Goal: Contribute content: Add original content to the website for others to see

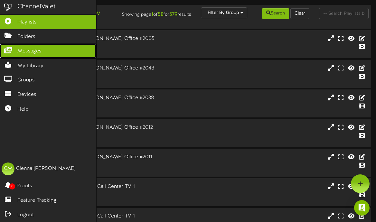
click at [40, 50] on span "Messages" at bounding box center [29, 51] width 24 height 7
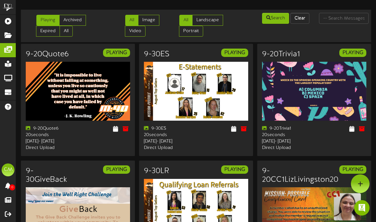
click at [311, 11] on td "Playing Archived Expired All All Image" at bounding box center [196, 26] width 350 height 32
click at [328, 14] on input "text" at bounding box center [344, 18] width 50 height 11
type input "90"
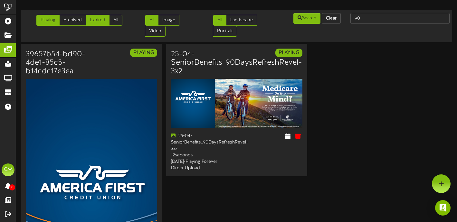
click at [102, 19] on link "Expired" at bounding box center [98, 20] width 24 height 11
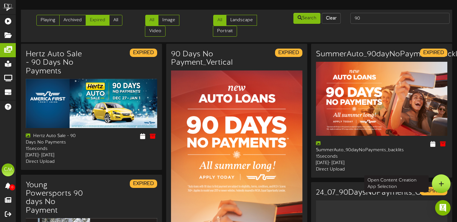
click at [375, 182] on div at bounding box center [440, 183] width 19 height 19
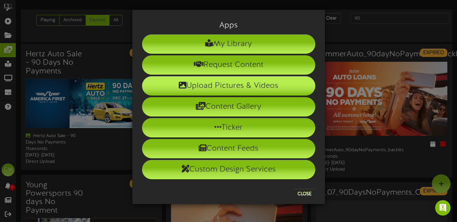
click at [263, 89] on li "Upload Pictures & Videos" at bounding box center [228, 85] width 173 height 19
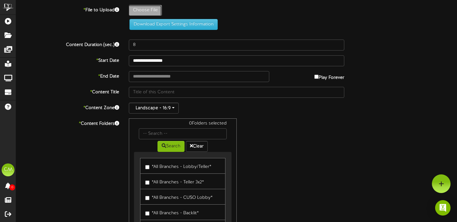
type input "**********"
type input "25-09-Auto90days-Revel-3x2"
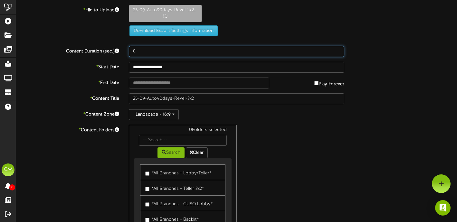
drag, startPoint x: 145, startPoint y: 49, endPoint x: 121, endPoint y: 49, distance: 24.5
click at [121, 50] on div "Content Duration (sec.) 8" at bounding box center [236, 51] width 450 height 11
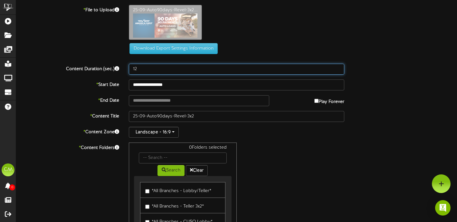
type input "12"
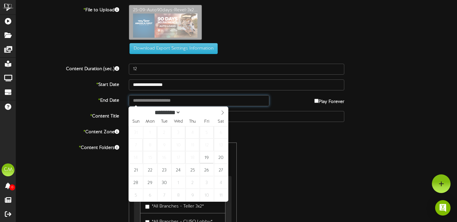
click at [149, 101] on input "text" at bounding box center [199, 100] width 140 height 11
type input "**********"
click at [220, 113] on icon at bounding box center [222, 112] width 5 height 5
select select "**"
click at [220, 113] on icon at bounding box center [222, 112] width 5 height 5
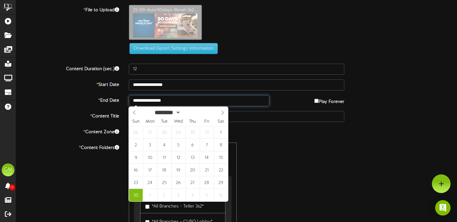
click at [211, 101] on input "**********" at bounding box center [199, 100] width 140 height 11
type input "**********"
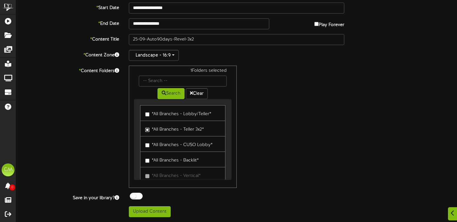
scroll to position [77, 0]
click at [149, 214] on button "Upload Content" at bounding box center [150, 212] width 42 height 11
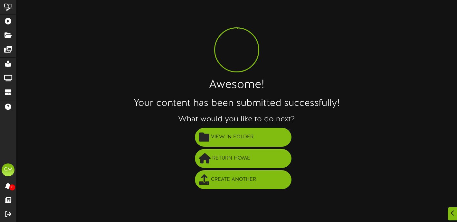
scroll to position [0, 0]
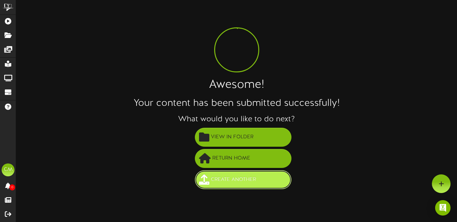
click at [232, 178] on span "Create Another" at bounding box center [233, 179] width 48 height 11
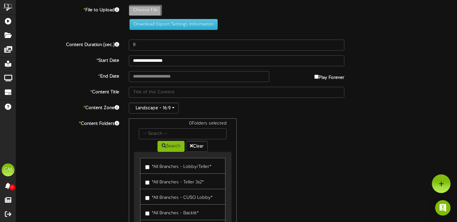
type input "**********"
type input "25-09-Auto90days-Revel-Horizontal"
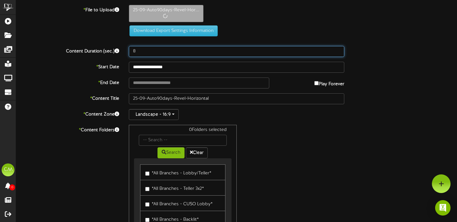
drag, startPoint x: 143, startPoint y: 53, endPoint x: 97, endPoint y: 46, distance: 46.5
click at [97, 46] on div "Content Duration (sec.) 8" at bounding box center [236, 51] width 450 height 11
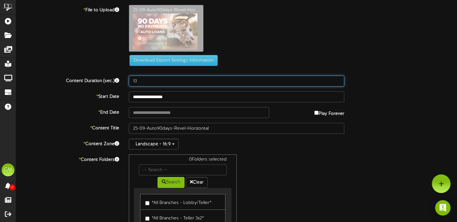
type input "13"
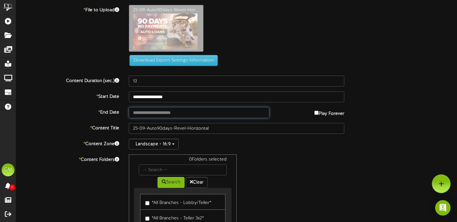
click at [187, 114] on input "text" at bounding box center [199, 112] width 140 height 11
type input "**********"
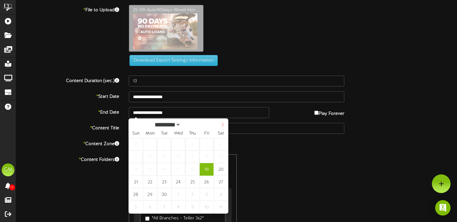
select select "*"
click at [221, 124] on icon at bounding box center [222, 124] width 5 height 5
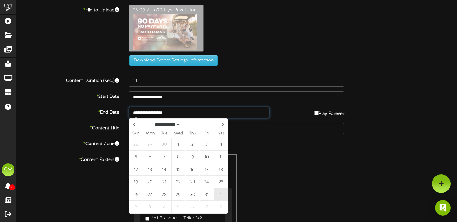
type input "**********"
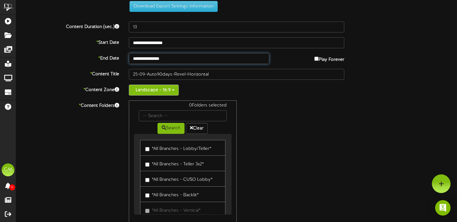
scroll to position [53, 0]
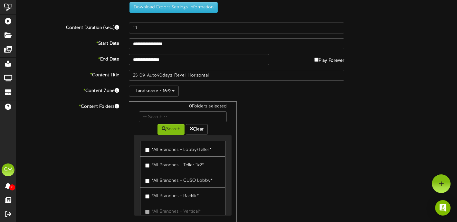
click at [144, 151] on link "*All Branches - Lobby/Teller*" at bounding box center [182, 149] width 85 height 16
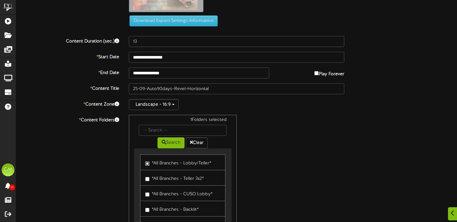
scroll to position [89, 0]
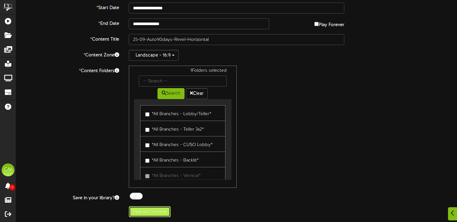
click at [162, 210] on button "Upload Content" at bounding box center [150, 211] width 42 height 11
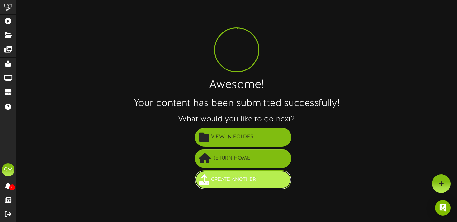
click at [243, 182] on span "Create Another" at bounding box center [233, 179] width 48 height 11
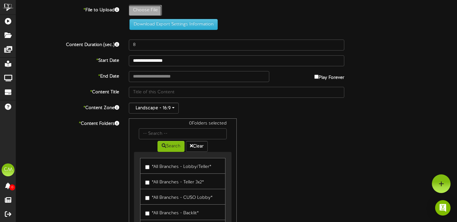
type input "**********"
type input "25-09-Auto90days-Revel-Vertical"
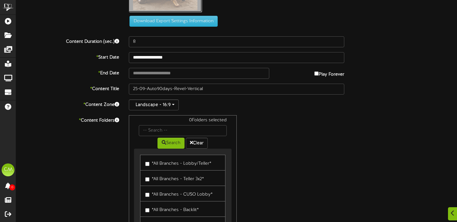
scroll to position [119, 0]
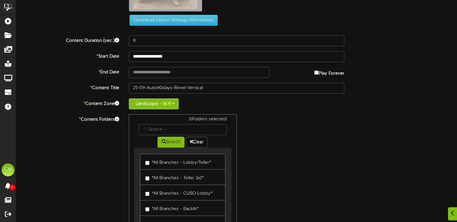
click at [158, 101] on button "Landscape - 16:9" at bounding box center [154, 103] width 50 height 11
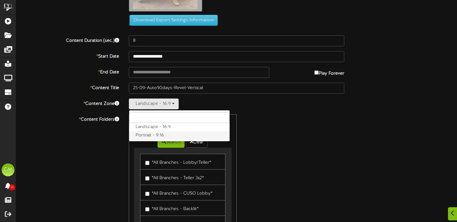
click at [150, 137] on label "Portrait - 9:16" at bounding box center [179, 135] width 100 height 8
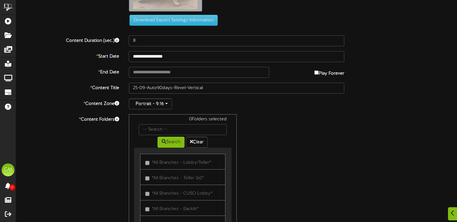
click at [177, 47] on div "**********" at bounding box center [236, 76] width 440 height 380
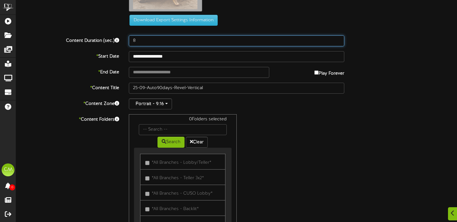
click at [175, 44] on input "8" at bounding box center [237, 40] width 216 height 11
type input "13"
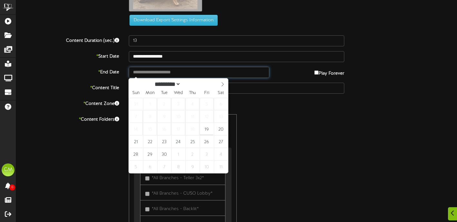
click at [189, 71] on input "text" at bounding box center [199, 72] width 140 height 11
type input "**********"
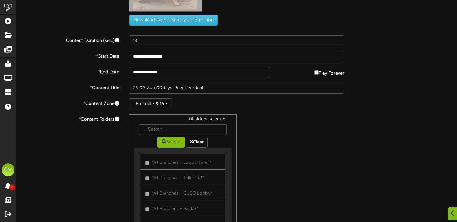
click at [252, 150] on div "0 Folders selected Search Clear *All Branches - Lobby/Teller*" at bounding box center [236, 175] width 225 height 122
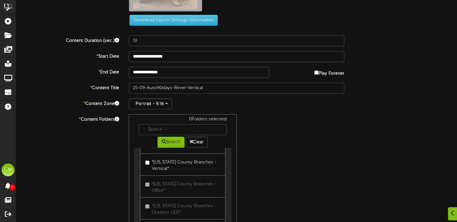
scroll to position [1683, 0]
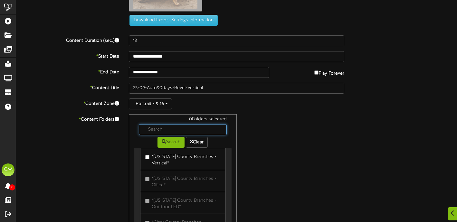
click at [167, 125] on input "text" at bounding box center [183, 129] width 88 height 11
type input "monument"
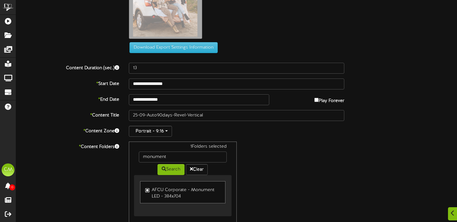
scroll to position [127, 0]
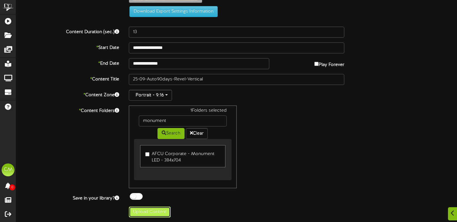
click at [162, 210] on button "Upload Content" at bounding box center [150, 212] width 42 height 11
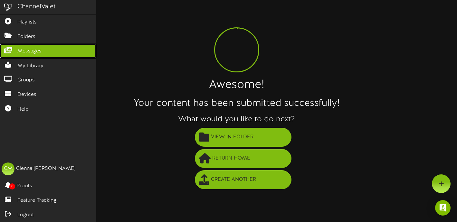
click at [35, 57] on link "Messages" at bounding box center [48, 51] width 96 height 14
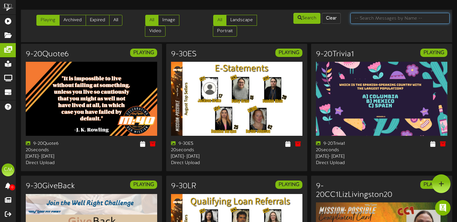
click at [369, 18] on input "text" at bounding box center [399, 18] width 99 height 11
type input "heloc"
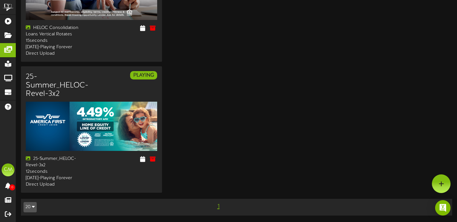
scroll to position [310, 0]
click at [144, 156] on icon at bounding box center [143, 158] width 6 height 7
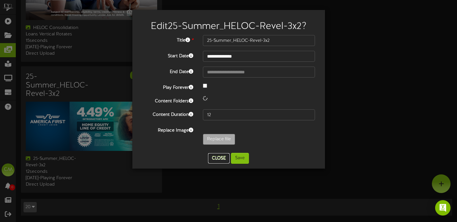
click at [212, 156] on button "Close" at bounding box center [219, 158] width 22 height 10
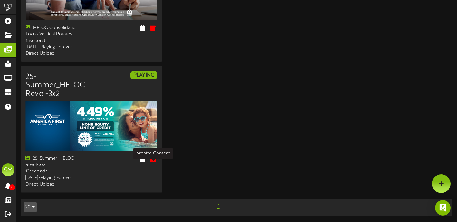
click at [153, 156] on icon at bounding box center [152, 158] width 7 height 7
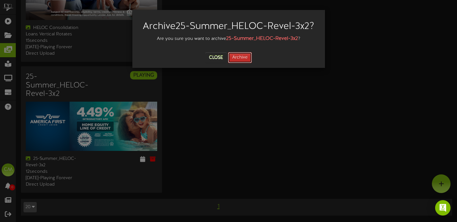
click at [245, 63] on button "Archive" at bounding box center [240, 57] width 24 height 11
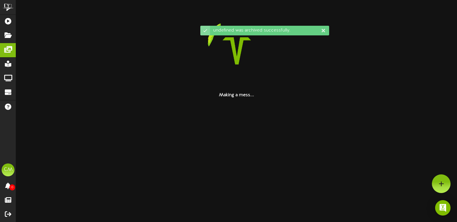
scroll to position [0, 0]
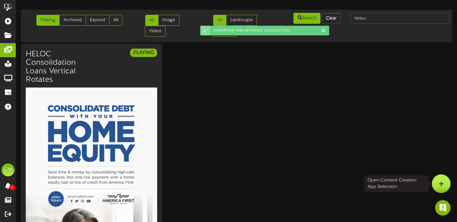
click at [439, 178] on div at bounding box center [440, 183] width 19 height 19
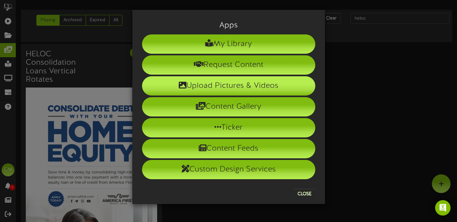
click at [260, 87] on li "Upload Pictures & Videos" at bounding box center [228, 85] width 173 height 19
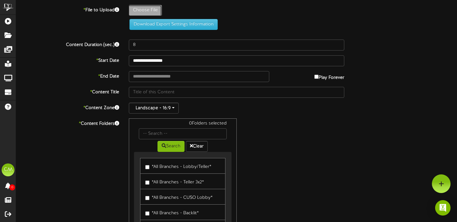
type input "**********"
type input "25-09-Auto90days-Revel-3x2"
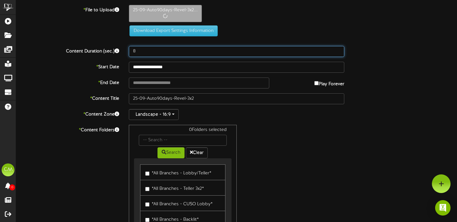
drag, startPoint x: 143, startPoint y: 52, endPoint x: 109, endPoint y: 49, distance: 33.6
click at [109, 49] on div "Content Duration (sec.) 8" at bounding box center [236, 51] width 450 height 11
type input "13"
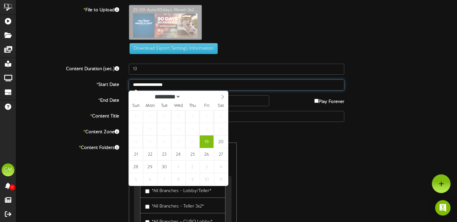
click at [140, 86] on input "**********" at bounding box center [237, 84] width 216 height 11
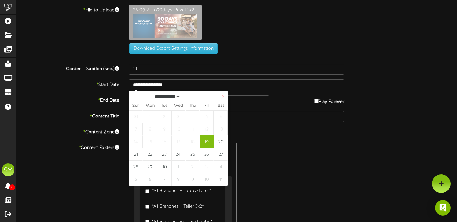
click at [222, 99] on icon at bounding box center [222, 97] width 5 height 5
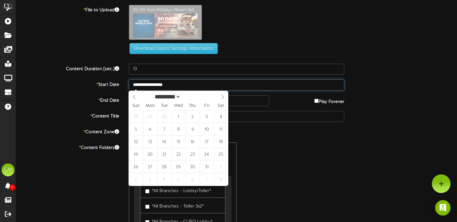
select select "**"
type input "**********"
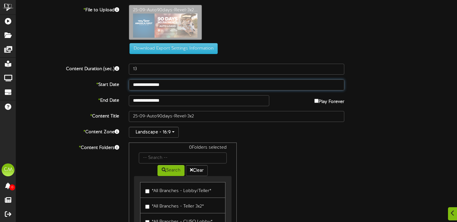
scroll to position [1, 0]
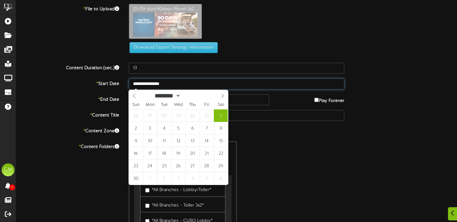
click at [171, 82] on input "**********" at bounding box center [237, 84] width 216 height 11
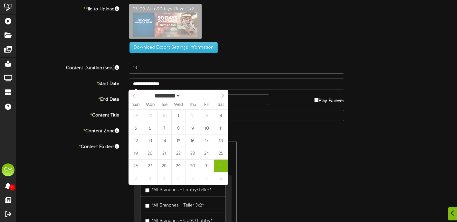
click at [137, 97] on span at bounding box center [134, 95] width 11 height 11
select select "*"
click at [135, 96] on div "********* ******* ******** ******** ****" at bounding box center [178, 95] width 99 height 10
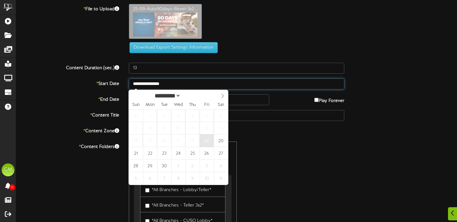
type input "**********"
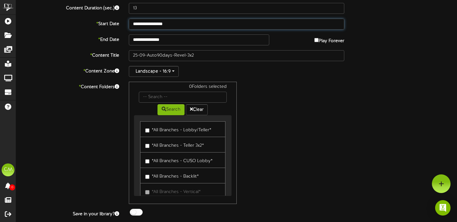
scroll to position [60, 0]
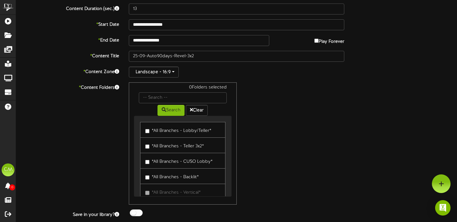
click at [199, 147] on label "*All Branches - Teller 3x2*" at bounding box center [174, 145] width 59 height 9
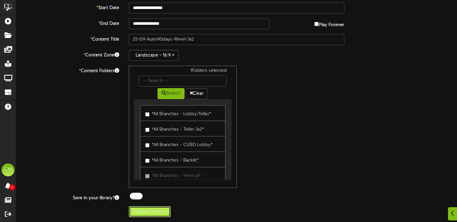
click at [162, 210] on button "Upload Content" at bounding box center [150, 211] width 42 height 11
type input "**********"
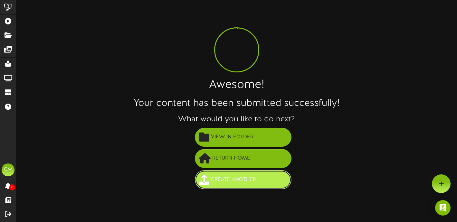
click at [213, 176] on span "Create Another" at bounding box center [233, 179] width 48 height 11
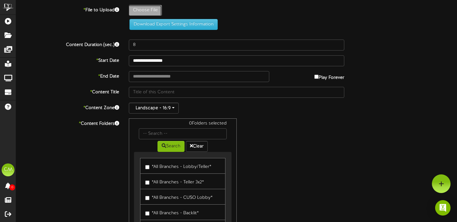
type input "**********"
type input "25-09-Auto90days-Revel-Horizontal"
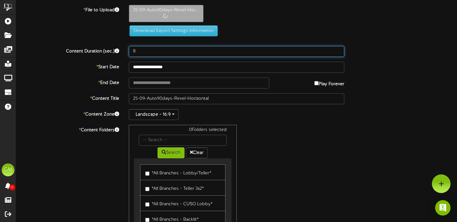
drag, startPoint x: 145, startPoint y: 53, endPoint x: 119, endPoint y: 51, distance: 26.8
click at [119, 51] on div "Content Duration (sec.) 8" at bounding box center [236, 51] width 450 height 11
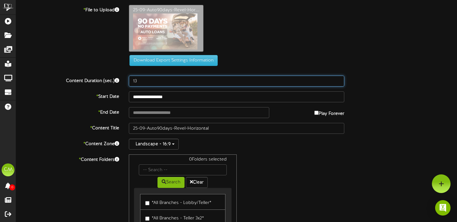
type input "13"
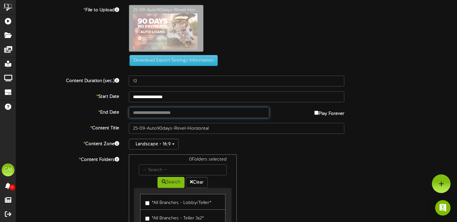
click at [139, 114] on input "text" at bounding box center [199, 112] width 140 height 11
type input "**********"
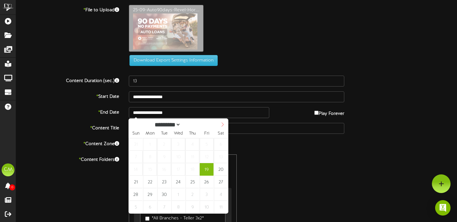
click at [220, 123] on span at bounding box center [222, 124] width 11 height 11
select select "**"
click at [220, 123] on icon at bounding box center [222, 124] width 5 height 5
type input "**********"
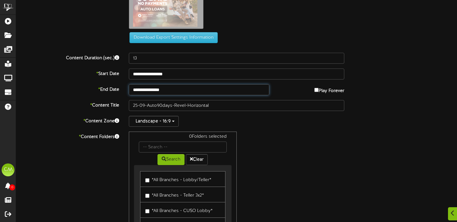
scroll to position [24, 0]
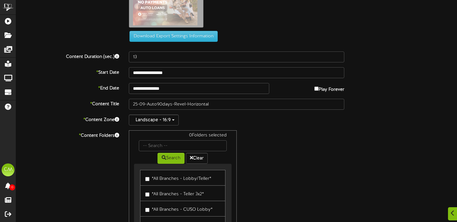
click at [191, 182] on label "*All Branches - Lobby/Teller*" at bounding box center [178, 177] width 66 height 9
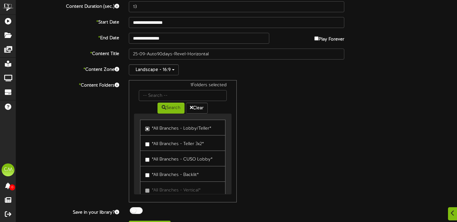
scroll to position [89, 0]
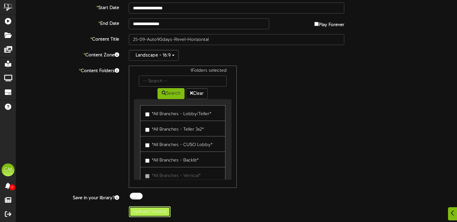
click at [155, 212] on button "Upload Content" at bounding box center [150, 211] width 42 height 11
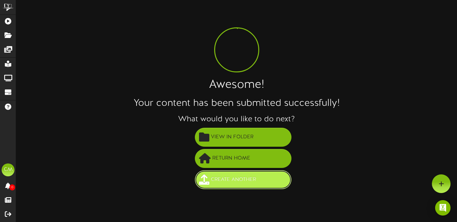
click at [237, 179] on span "Create Another" at bounding box center [233, 179] width 48 height 11
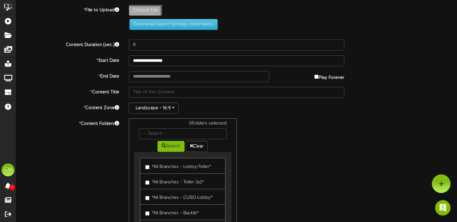
type input "**********"
type input "25-09-Auto90days-Revel-Vertical"
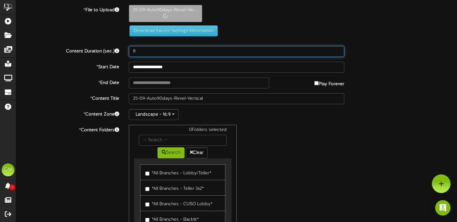
drag, startPoint x: 139, startPoint y: 55, endPoint x: 119, endPoint y: 52, distance: 19.9
click at [119, 52] on div "Content Duration (sec.) 8" at bounding box center [236, 51] width 450 height 11
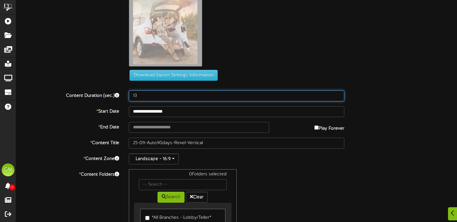
scroll to position [75, 0]
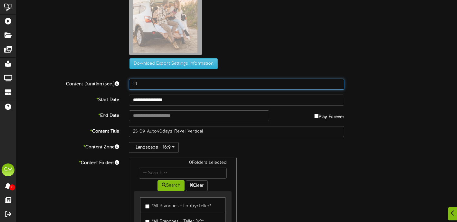
type input "13"
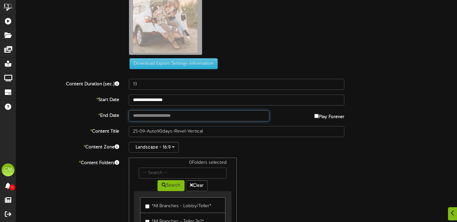
click at [166, 116] on input "text" at bounding box center [199, 115] width 140 height 11
type input "**********"
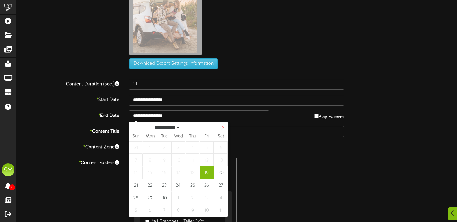
select select "*"
click at [220, 127] on icon at bounding box center [222, 127] width 5 height 5
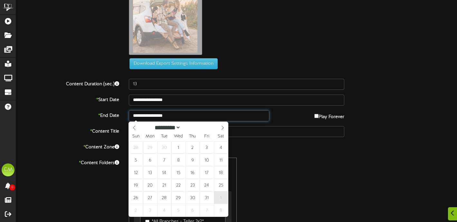
type input "**********"
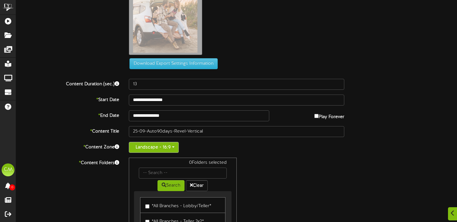
click at [155, 150] on button "Landscape - 16:9" at bounding box center [154, 147] width 50 height 11
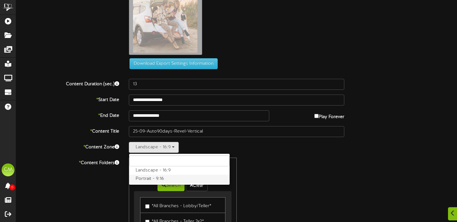
click at [149, 177] on label "Portrait - 9:16" at bounding box center [179, 179] width 100 height 8
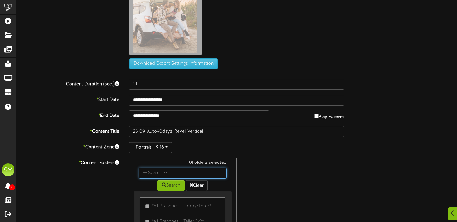
click at [151, 175] on input "text" at bounding box center [183, 173] width 88 height 11
type input "monument"
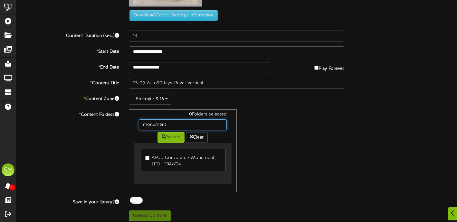
scroll to position [124, 0]
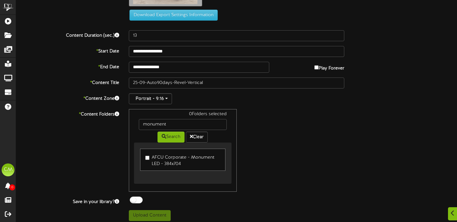
click at [152, 160] on label "AFCU Corporate - Monument LED - 384x704" at bounding box center [182, 159] width 75 height 15
click at [152, 215] on button "Upload Content" at bounding box center [150, 215] width 42 height 11
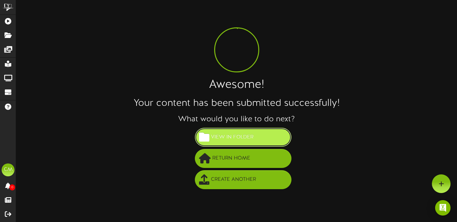
click at [214, 136] on span "View in Folder" at bounding box center [232, 137] width 46 height 11
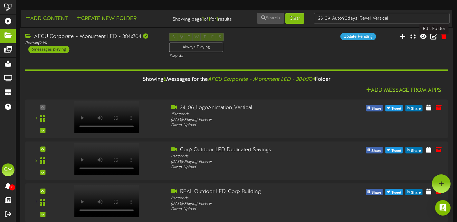
click at [430, 39] on icon at bounding box center [433, 35] width 7 height 7
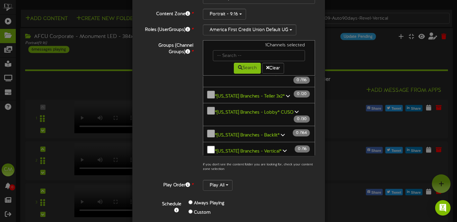
scroll to position [230, 0]
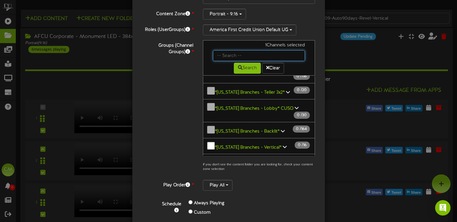
click at [247, 58] on input "text" at bounding box center [259, 55] width 92 height 11
type input "monument"
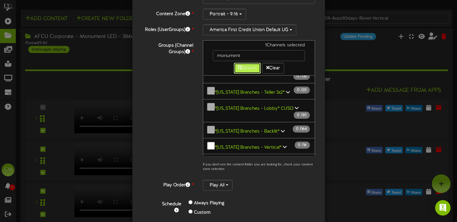
click at [244, 66] on button "Search" at bounding box center [247, 68] width 27 height 11
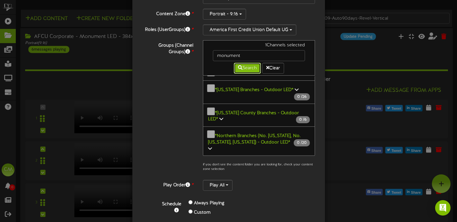
scroll to position [0, 0]
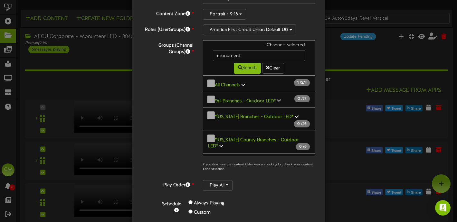
click at [241, 83] on icon at bounding box center [243, 84] width 4 height 5
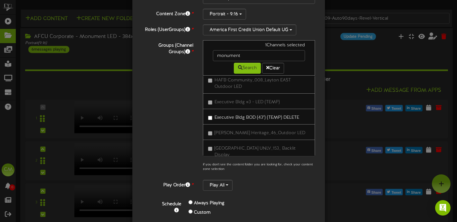
scroll to position [7248, 0]
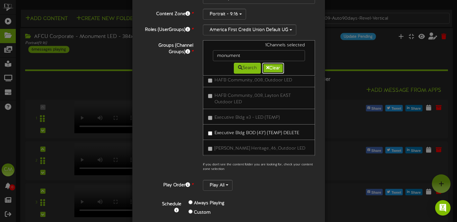
click at [273, 67] on button "Clear" at bounding box center [273, 68] width 22 height 11
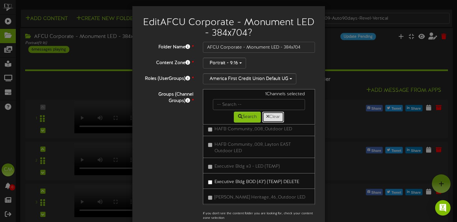
scroll to position [98, 0]
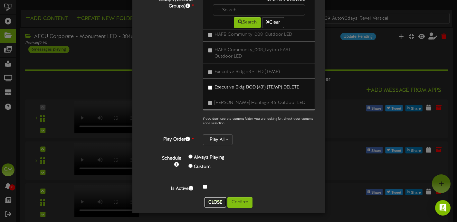
click at [218, 200] on button "Close" at bounding box center [215, 202] width 22 height 10
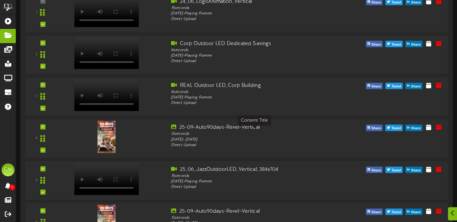
scroll to position [140, 0]
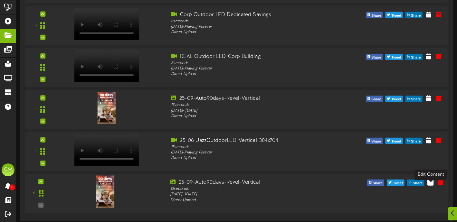
click at [431, 182] on icon at bounding box center [430, 181] width 6 height 7
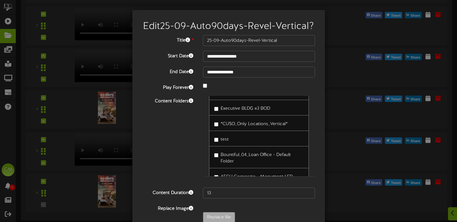
scroll to position [367, 0]
click at [217, 171] on label "AFCU Corporate - Monument LED - 384x704" at bounding box center [259, 178] width 90 height 15
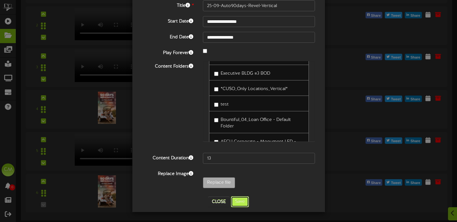
click at [239, 199] on button "Save" at bounding box center [240, 201] width 18 height 11
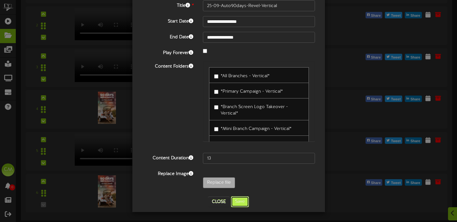
click at [242, 201] on button "Save" at bounding box center [240, 201] width 18 height 11
click at [214, 203] on button "Close" at bounding box center [219, 202] width 22 height 10
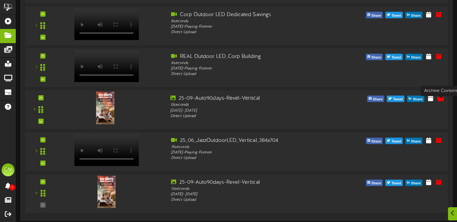
click at [437, 97] on icon at bounding box center [440, 97] width 7 height 7
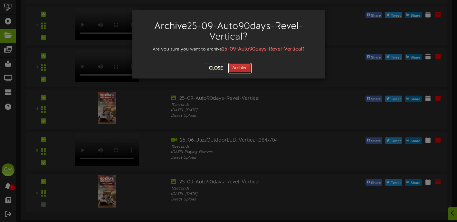
click at [244, 69] on button "Archive" at bounding box center [240, 68] width 24 height 11
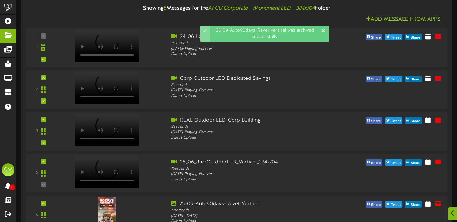
scroll to position [98, 0]
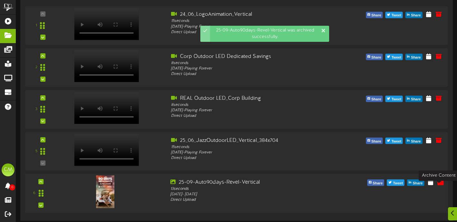
click at [438, 180] on icon at bounding box center [440, 181] width 7 height 7
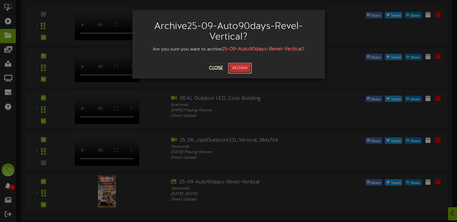
click at [241, 70] on button "Archive" at bounding box center [240, 68] width 24 height 11
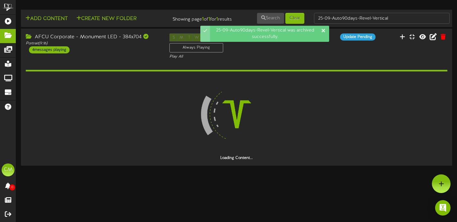
scroll to position [0, 0]
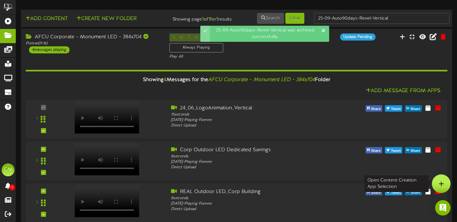
click at [445, 182] on div at bounding box center [440, 183] width 19 height 19
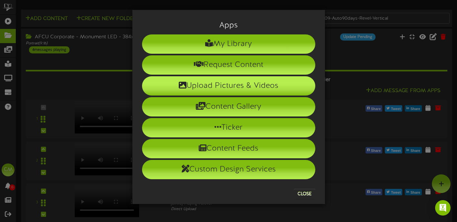
click at [263, 83] on li "Upload Pictures & Videos" at bounding box center [228, 85] width 173 height 19
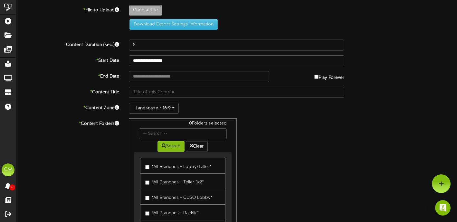
type input "**********"
type input "25-09-Auto90days-Revel-Vertical"
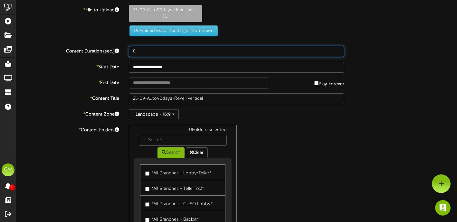
drag, startPoint x: 138, startPoint y: 53, endPoint x: 120, endPoint y: 51, distance: 18.5
click at [120, 51] on div "Content Duration (sec.) 8" at bounding box center [236, 51] width 450 height 11
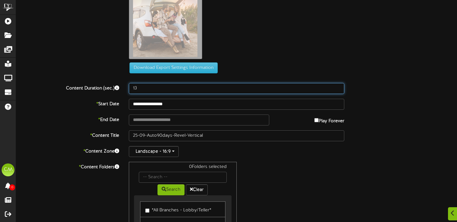
scroll to position [80, 0]
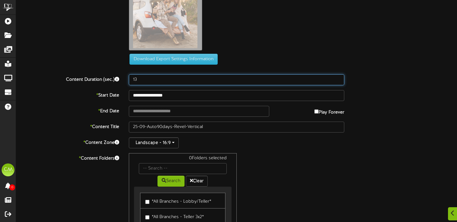
type input "13"
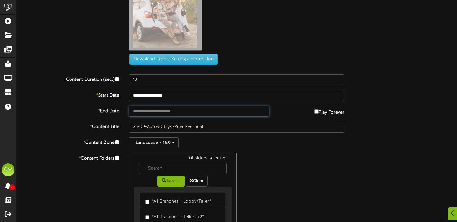
click at [191, 114] on input "text" at bounding box center [199, 111] width 140 height 11
type input "**********"
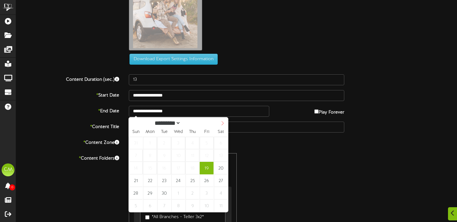
click at [219, 123] on span at bounding box center [222, 122] width 11 height 11
select select "**"
click at [219, 123] on span at bounding box center [222, 122] width 11 height 11
type input "**********"
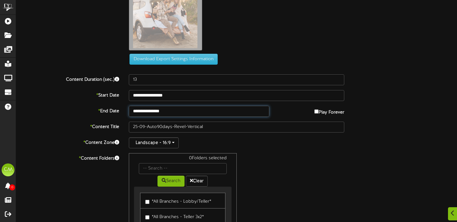
scroll to position [45, 0]
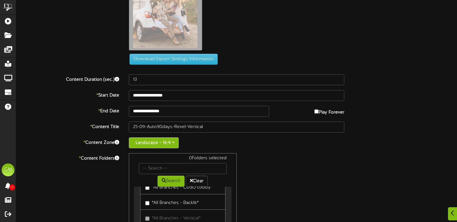
click at [167, 145] on button "Landscape - 16:9" at bounding box center [154, 142] width 50 height 11
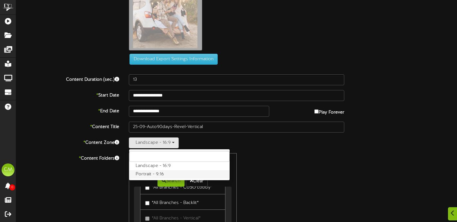
click at [161, 177] on label "Portrait - 9:16" at bounding box center [179, 174] width 100 height 8
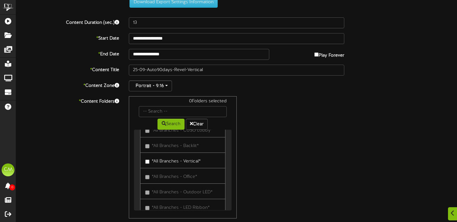
scroll to position [150, 0]
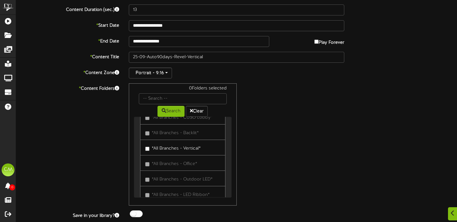
click at [205, 150] on link "*All Branches - Vertical*" at bounding box center [182, 148] width 85 height 16
click at [150, 147] on label "*All Branches - Vertical*" at bounding box center [172, 147] width 55 height 9
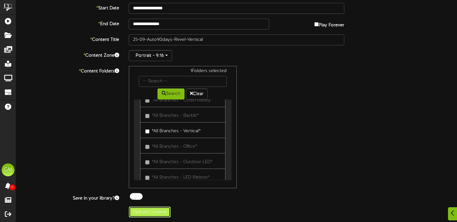
click at [164, 208] on button "Upload Content" at bounding box center [150, 212] width 42 height 11
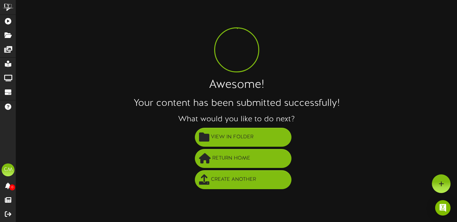
scroll to position [0, 0]
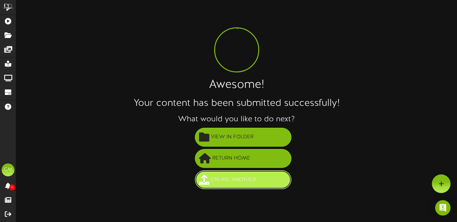
click at [208, 183] on span at bounding box center [204, 179] width 10 height 10
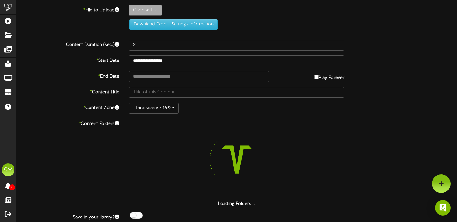
click at [147, 4] on div "**********" at bounding box center [236, 118] width 440 height 236
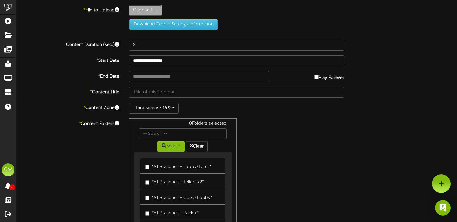
type input "**********"
type input "25-09-449IntroHELOC-Revel-Vertical"
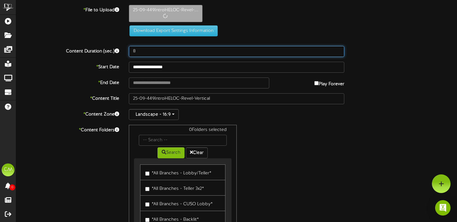
drag, startPoint x: 159, startPoint y: 55, endPoint x: 108, endPoint y: 50, distance: 51.1
click at [108, 50] on div "Content Duration (sec.) 8" at bounding box center [236, 51] width 450 height 11
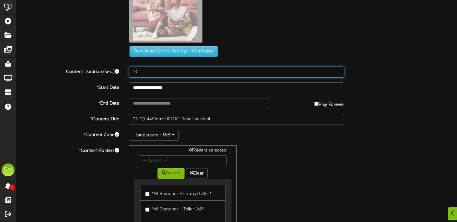
scroll to position [88, 0]
type input "13"
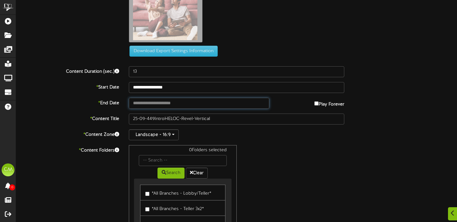
click at [167, 105] on input "text" at bounding box center [199, 103] width 140 height 11
type input "**********"
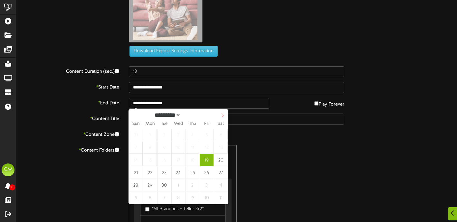
click at [222, 116] on icon at bounding box center [222, 115] width 2 height 4
select select "**"
click at [222, 116] on icon at bounding box center [222, 115] width 2 height 4
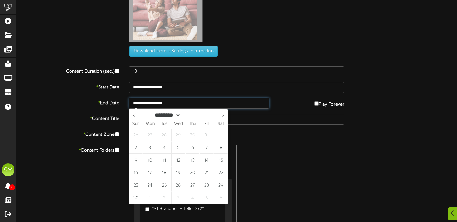
type input "**********"
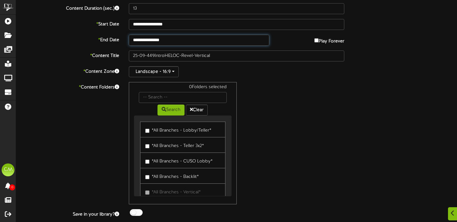
scroll to position [150, 0]
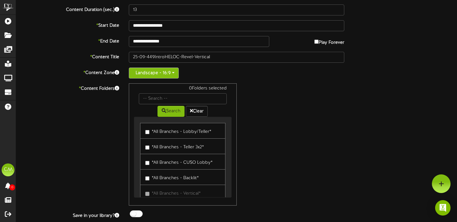
click at [153, 69] on button "Landscape - 16:9" at bounding box center [154, 73] width 50 height 11
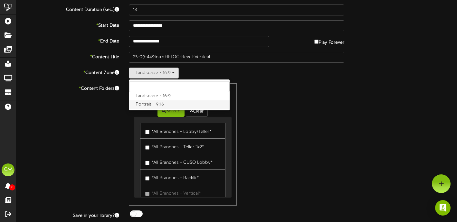
click at [157, 104] on label "Portrait - 9:16" at bounding box center [179, 104] width 100 height 8
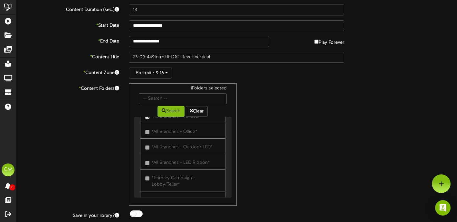
scroll to position [167, 0]
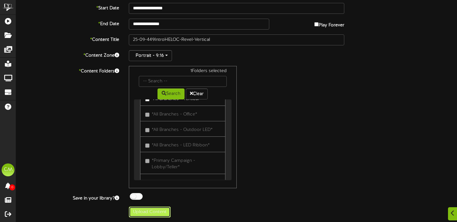
click at [164, 208] on button "Upload Content" at bounding box center [150, 212] width 42 height 11
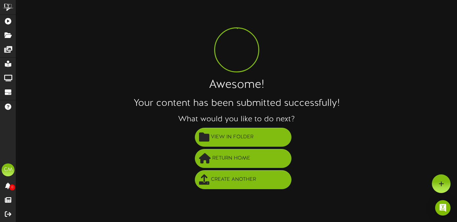
scroll to position [0, 0]
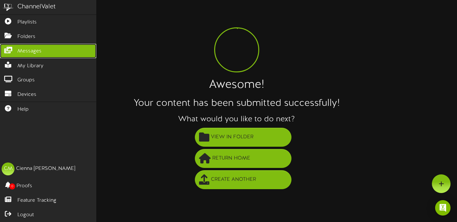
click at [13, 54] on link "Messages" at bounding box center [48, 51] width 96 height 14
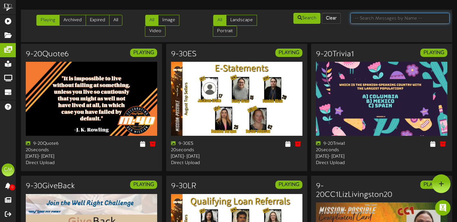
click at [398, 17] on input "text" at bounding box center [399, 18] width 99 height 11
type input "90"
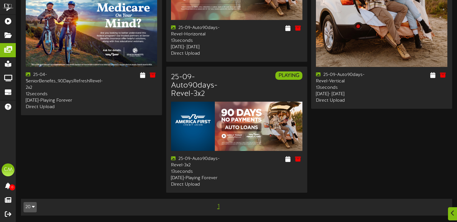
scroll to position [426, 0]
click at [285, 155] on icon at bounding box center [287, 158] width 6 height 7
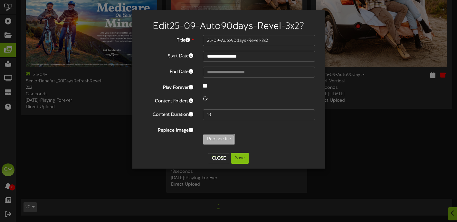
click at [220, 158] on button "Close" at bounding box center [219, 158] width 22 height 10
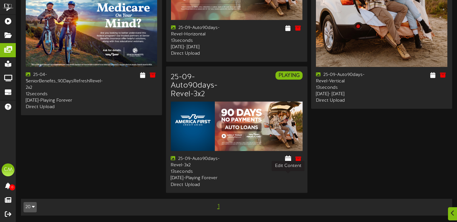
click at [285, 155] on icon at bounding box center [287, 158] width 6 height 7
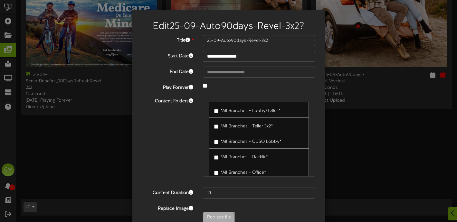
type input "**********"
type input "25-09-449IntroHELOC-Revel-3x2"
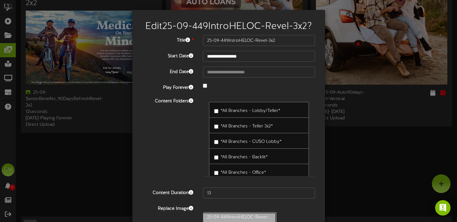
scroll to position [35, 0]
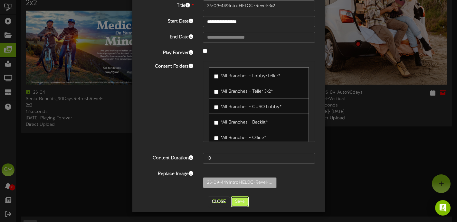
click at [245, 205] on button "Save" at bounding box center [240, 201] width 18 height 11
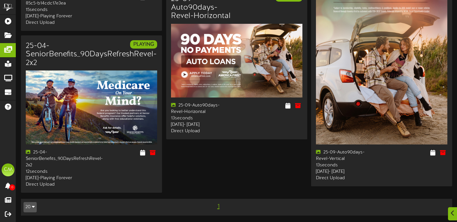
scroll to position [336, 0]
click at [286, 106] on icon at bounding box center [287, 105] width 6 height 7
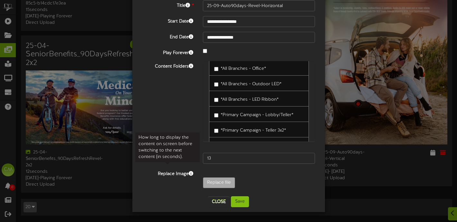
scroll to position [45, 0]
type input "**********"
type input "25-09-449IntroHELOC-Revel-Horizontal"
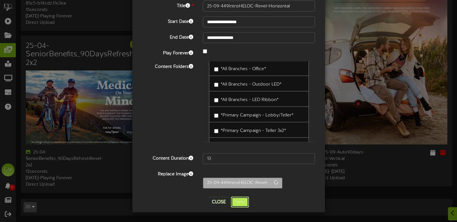
click at [242, 201] on button "Save" at bounding box center [240, 202] width 18 height 11
